Goal: Task Accomplishment & Management: Use online tool/utility

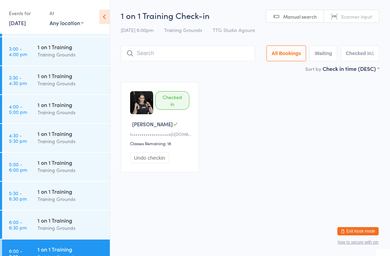
scroll to position [632, 0]
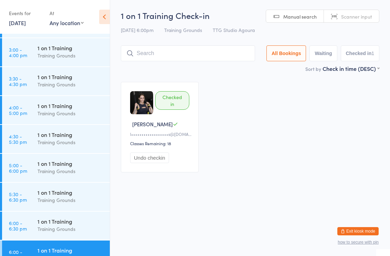
click at [47, 142] on div "Training Grounds" at bounding box center [71, 142] width 66 height 8
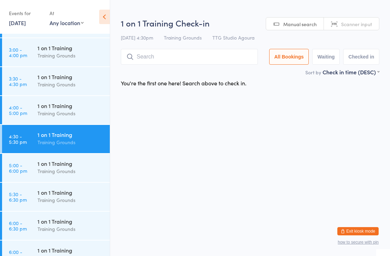
click at [163, 59] on input "search" at bounding box center [189, 57] width 137 height 16
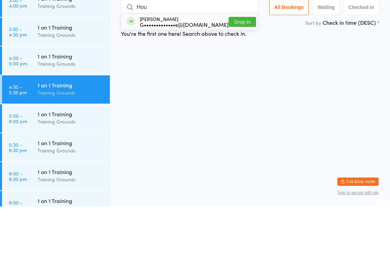
type input "Hou"
click at [176, 71] on div "G•••••••••••••s@[DOMAIN_NAME]" at bounding box center [184, 74] width 89 height 6
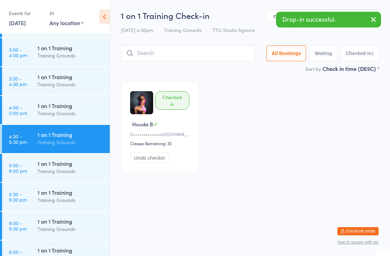
click at [64, 196] on div "1 on 1 Training" at bounding box center [71, 193] width 66 height 8
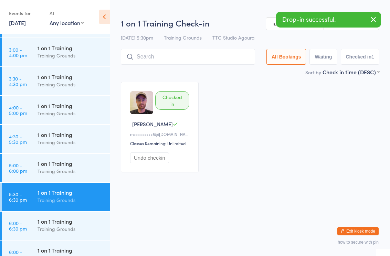
click at [175, 59] on input "search" at bounding box center [188, 57] width 134 height 16
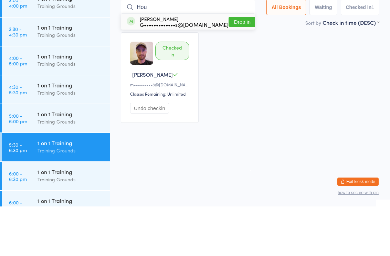
type input "Hou"
click at [174, 71] on div "G•••••••••••••s@[DOMAIN_NAME]" at bounding box center [184, 74] width 89 height 6
